Goal: Information Seeking & Learning: Learn about a topic

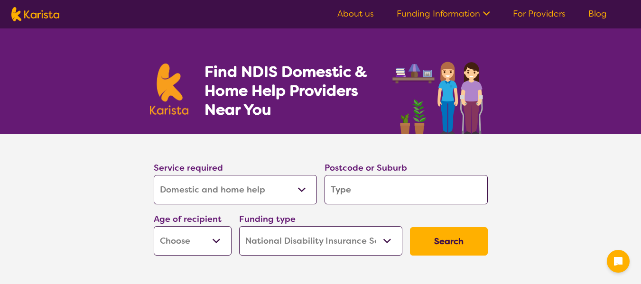
select select "Domestic and home help"
select select "NDIS"
select select "Domestic and home help"
select select "NDIS"
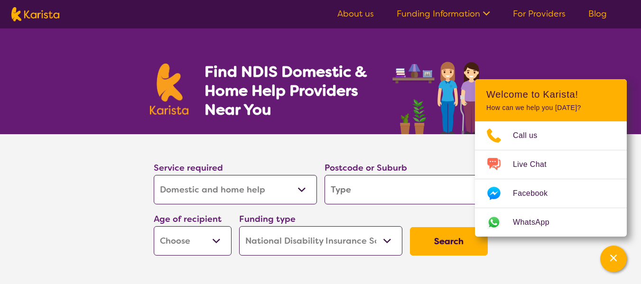
click at [407, 191] on input "search" at bounding box center [406, 189] width 163 height 29
type input "k"
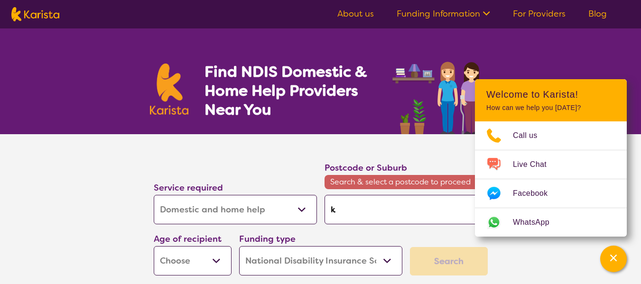
type input "ka"
type input "kal"
type input "kall"
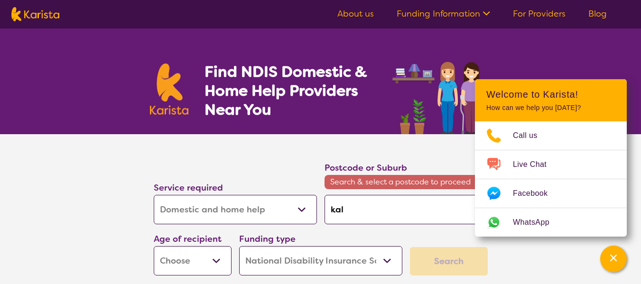
type input "kall"
type input "kalla"
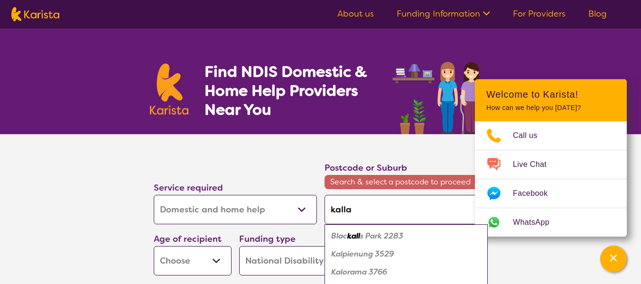
type input "kallan"
type input "kallang"
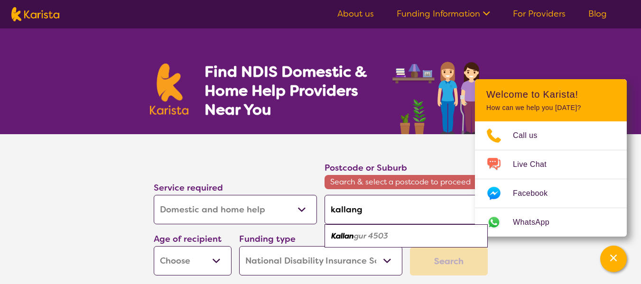
type input "kallangu"
type input "kallangur"
click at [358, 237] on em "Kallangur" at bounding box center [348, 236] width 35 height 10
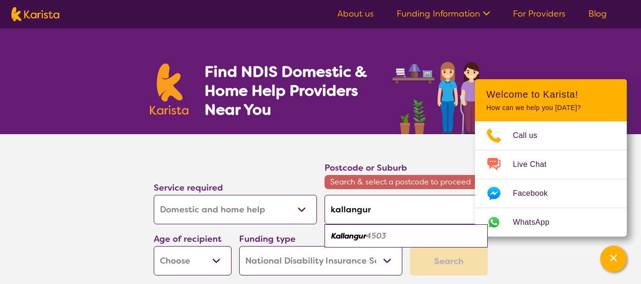
type input "4503"
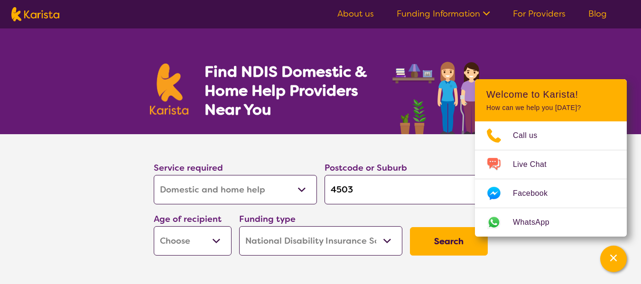
click at [222, 242] on select "Early Childhood - 0 to 9 Child - 10 to 11 Adolescent - 12 to 17 Adult - 18 to 6…" at bounding box center [193, 240] width 78 height 29
select select "AD"
click at [154, 226] on select "Early Childhood - 0 to 9 Child - 10 to 11 Adolescent - 12 to 17 Adult - 18 to 6…" at bounding box center [193, 240] width 78 height 29
select select "AD"
click at [445, 243] on button "Search" at bounding box center [449, 241] width 78 height 28
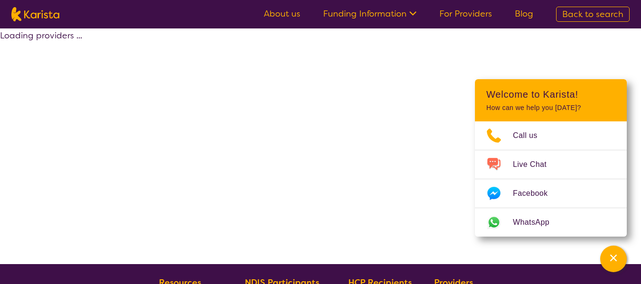
select select "Domestic and home help"
select select "AD"
select select "NDIS"
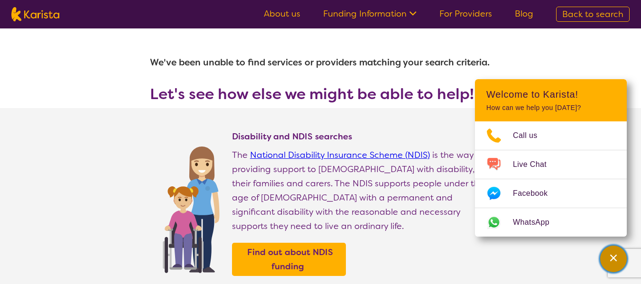
click at [612, 257] on icon "Channel Menu" at bounding box center [613, 258] width 7 height 7
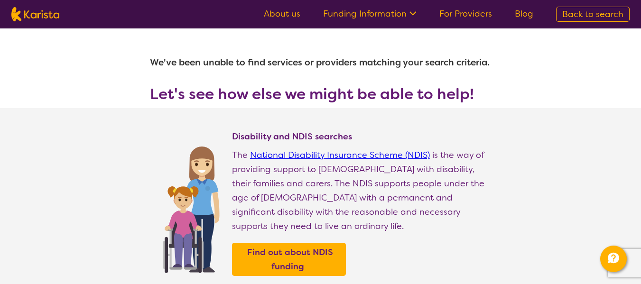
click at [416, 14] on icon at bounding box center [412, 13] width 7 height 4
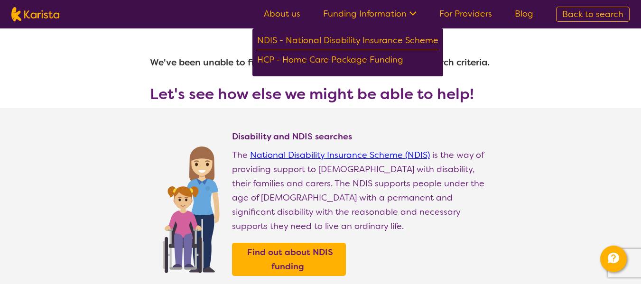
click at [603, 14] on span "Back to search" at bounding box center [592, 14] width 61 height 11
select select "Domestic and home help"
select select "AD"
select select "NDIS"
select select "Domestic and home help"
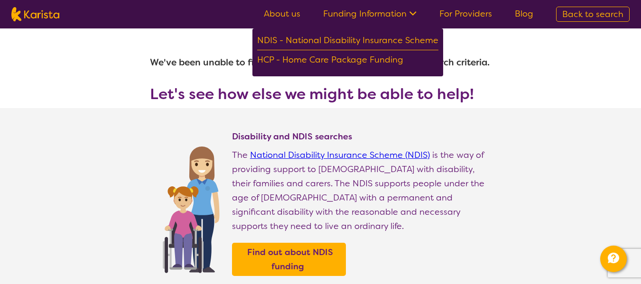
select select "AD"
select select "NDIS"
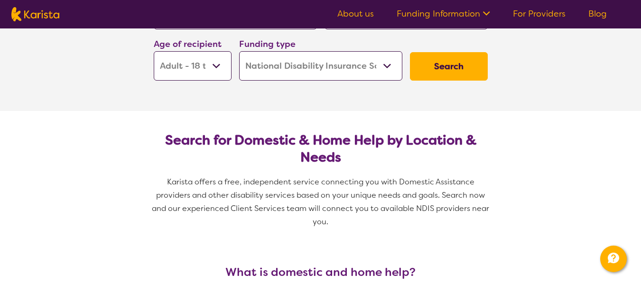
scroll to position [142, 0]
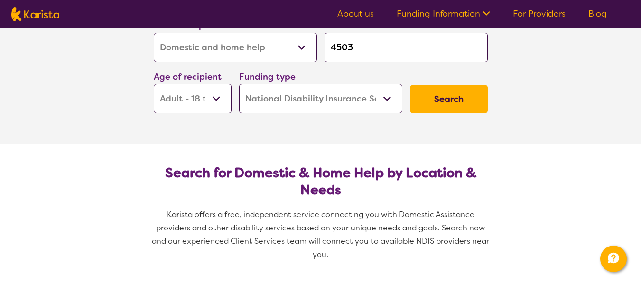
click at [454, 103] on button "Search" at bounding box center [449, 99] width 78 height 28
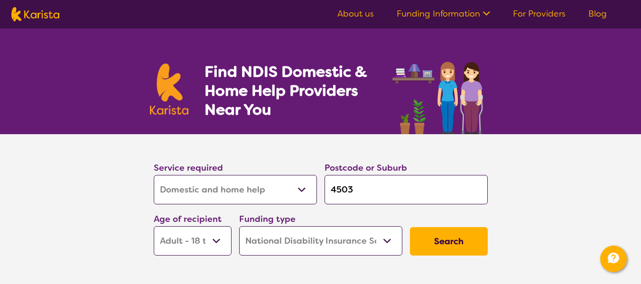
select select "Domestic and home help"
select select "AD"
select select "NDIS"
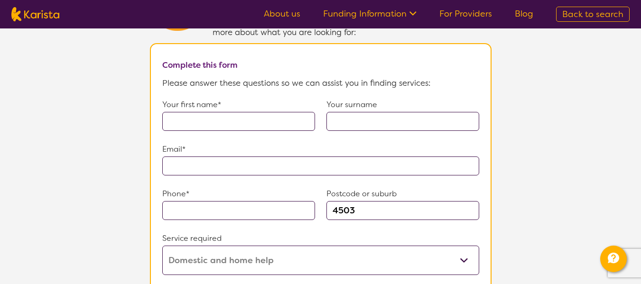
scroll to position [854, 0]
